Goal: Task Accomplishment & Management: Use online tool/utility

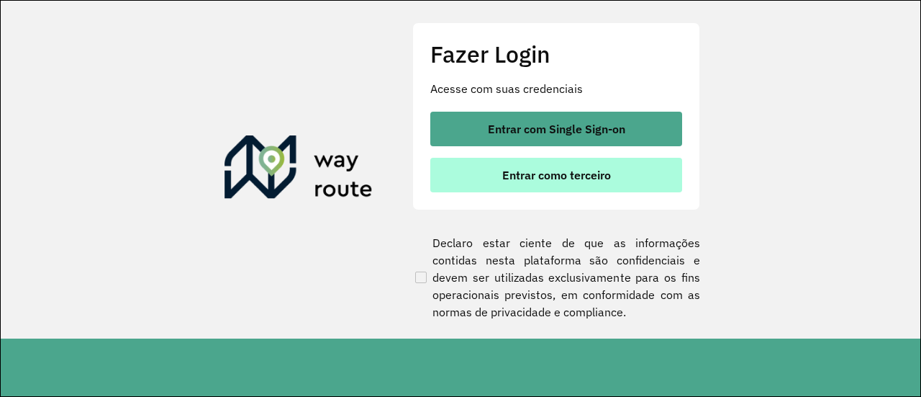
click at [552, 176] on span "Entrar como terceiro" at bounding box center [556, 175] width 109 height 12
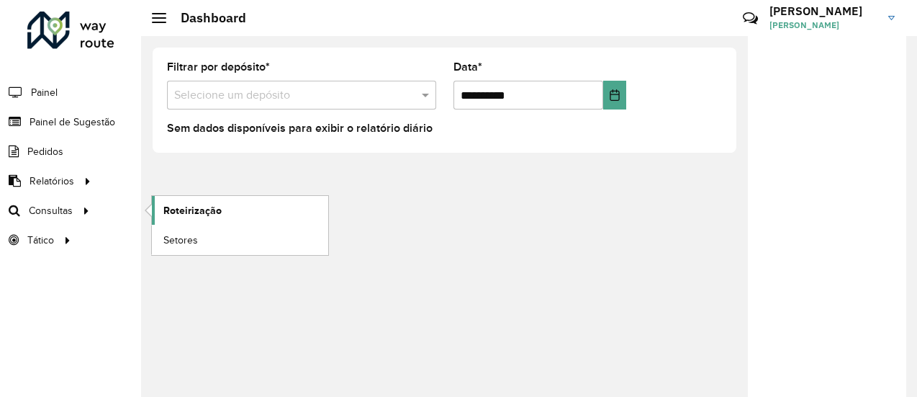
click at [197, 208] on span "Roteirização" at bounding box center [192, 210] width 58 height 15
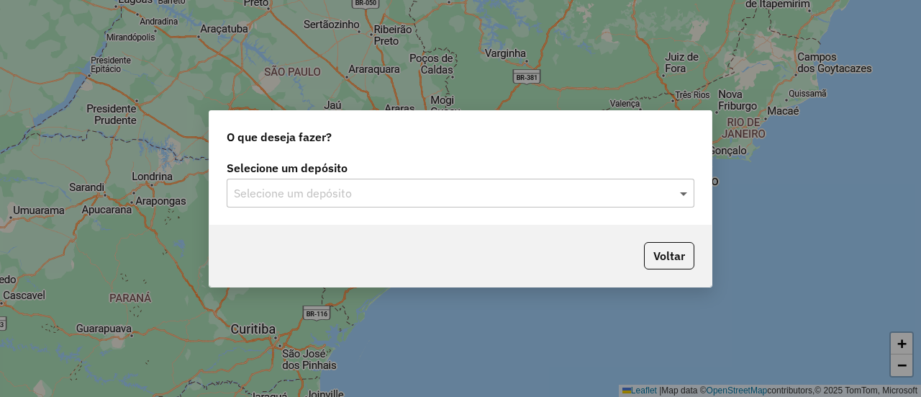
click at [687, 192] on span at bounding box center [686, 192] width 18 height 17
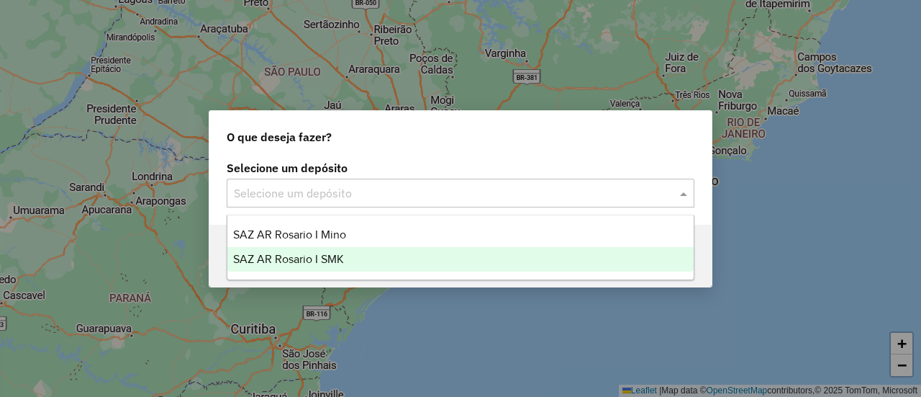
click at [334, 259] on span "SAZ AR Rosario I SMK" at bounding box center [288, 259] width 111 height 12
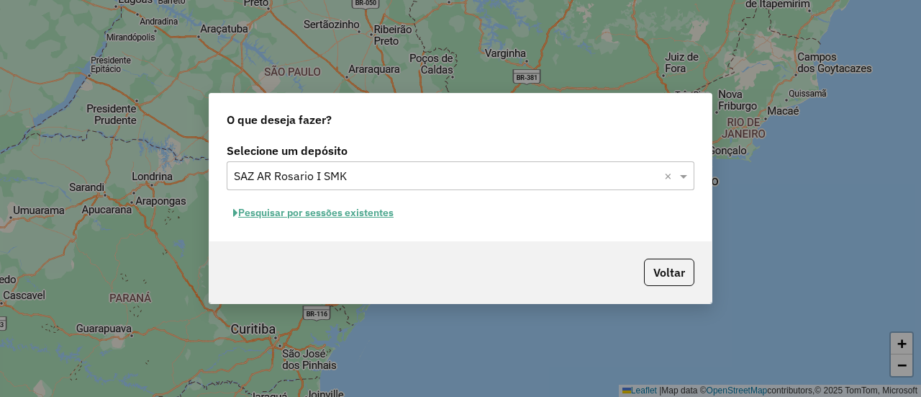
click at [369, 214] on button "Pesquisar por sessões existentes" at bounding box center [313, 213] width 173 height 22
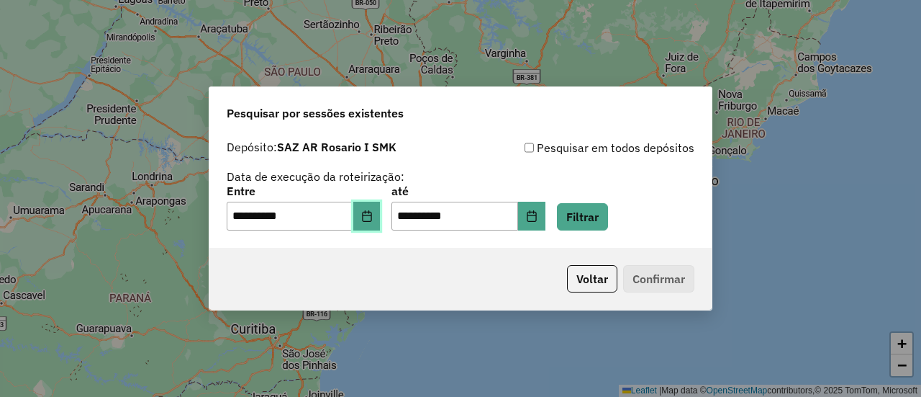
click at [371, 219] on icon "Choose Date" at bounding box center [366, 216] width 9 height 12
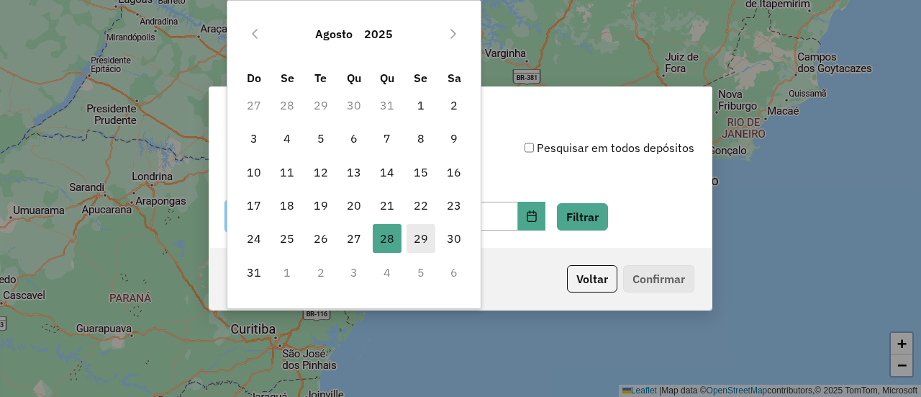
click at [420, 238] on span "29" at bounding box center [421, 238] width 29 height 29
type input "**********"
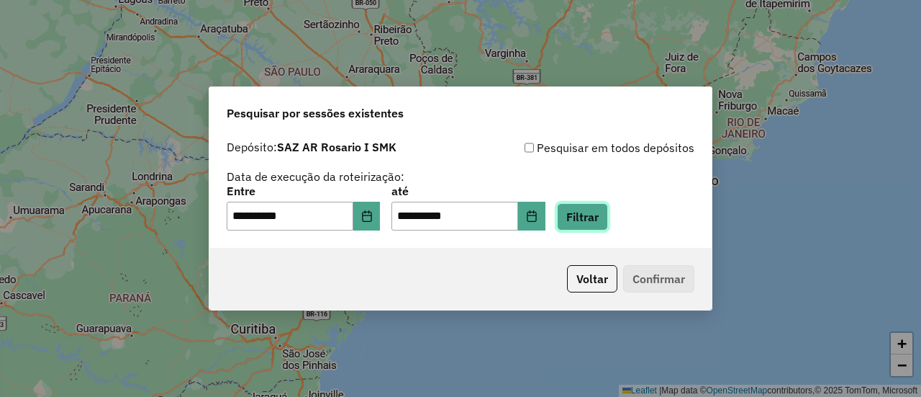
click at [599, 216] on button "Filtrar" at bounding box center [582, 216] width 51 height 27
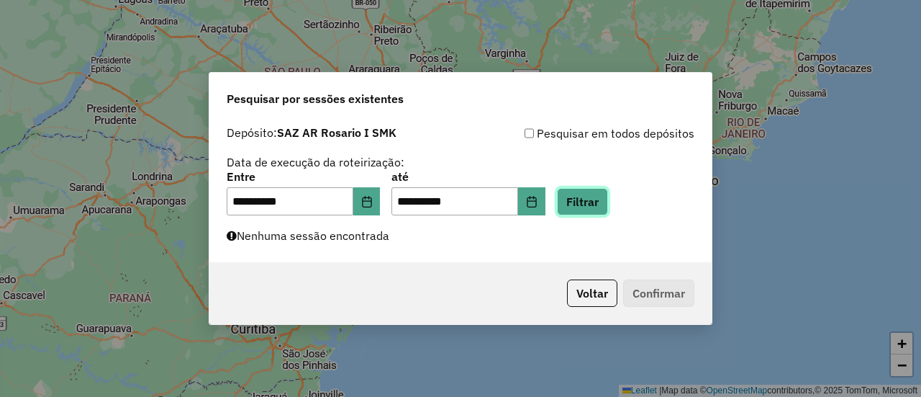
click at [598, 200] on button "Filtrar" at bounding box center [582, 201] width 51 height 27
click at [602, 204] on button "Filtrar" at bounding box center [582, 201] width 51 height 27
click at [605, 199] on button "Filtrar" at bounding box center [582, 201] width 51 height 27
click at [608, 202] on button "Filtrar" at bounding box center [582, 201] width 51 height 27
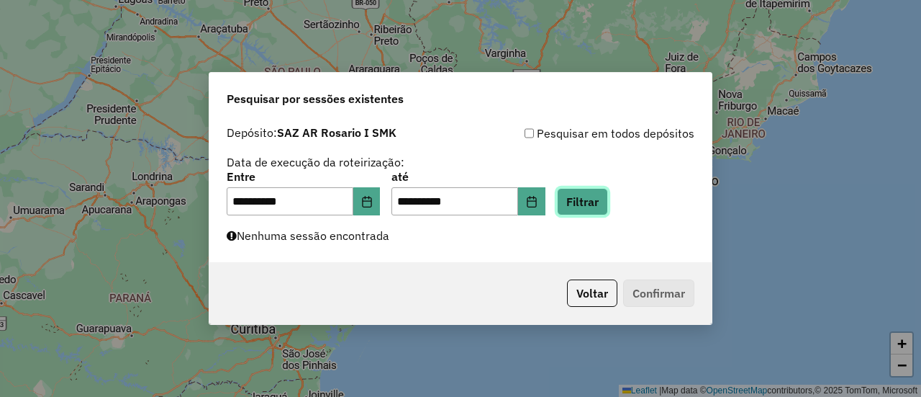
click at [602, 202] on button "Filtrar" at bounding box center [582, 201] width 51 height 27
click at [601, 199] on button "Filtrar" at bounding box center [582, 201] width 51 height 27
click at [603, 204] on button "Filtrar" at bounding box center [582, 201] width 51 height 27
click at [601, 199] on button "Filtrar" at bounding box center [582, 201] width 51 height 27
click at [786, 299] on div "**********" at bounding box center [460, 198] width 921 height 397
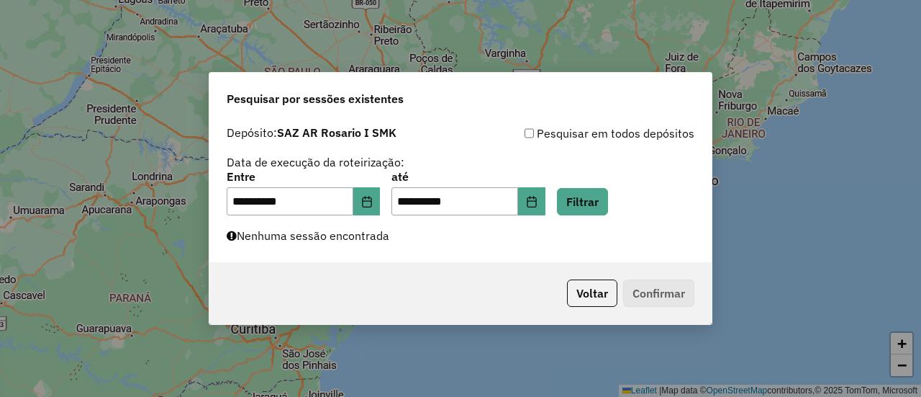
click at [800, 334] on div "**********" at bounding box center [460, 198] width 921 height 397
click at [608, 204] on button "Filtrar" at bounding box center [582, 201] width 51 height 27
